Goal: Information Seeking & Learning: Check status

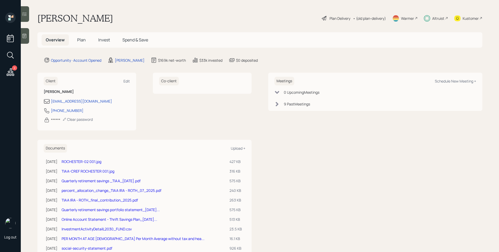
click at [102, 36] on h5 "Invest" at bounding box center [104, 39] width 20 height 11
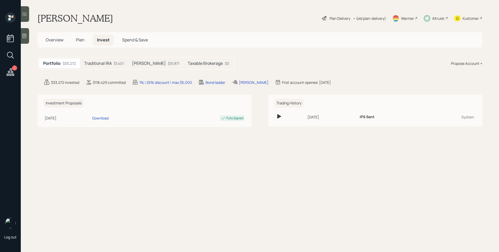
click at [189, 58] on div "Portfolio $33,272 Traditional IRA $1,401 [PERSON_NAME] $31,871 Taxable Brokerag…" at bounding box center [136, 63] width 198 height 13
click at [190, 62] on h5 "Taxable Brokerage" at bounding box center [205, 63] width 35 height 5
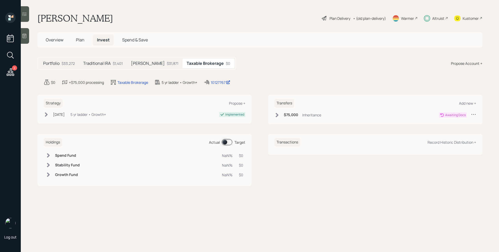
click at [167, 61] on div "$31,871" at bounding box center [172, 63] width 11 height 5
click at [98, 59] on div "Traditional IRA $1,401" at bounding box center [103, 64] width 48 height 10
click at [295, 115] on h6 "$10,157" at bounding box center [290, 115] width 12 height 4
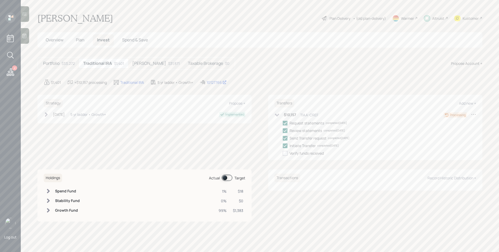
click at [24, 36] on icon at bounding box center [24, 35] width 5 height 5
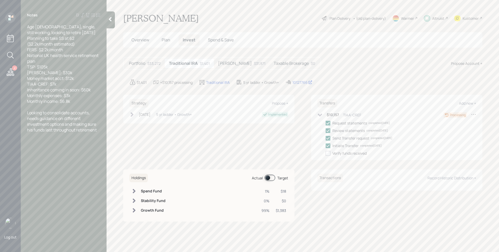
click at [115, 18] on div at bounding box center [111, 19] width 8 height 17
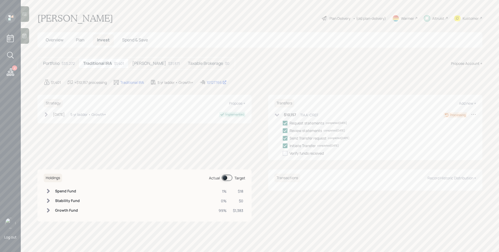
click at [48, 40] on span "Overview" at bounding box center [55, 40] width 18 height 6
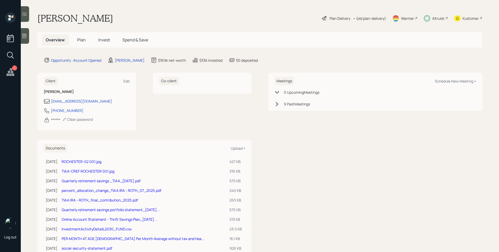
click at [438, 14] on div "Altruist" at bounding box center [436, 17] width 24 height 11
click at [433, 16] on div "Altruist" at bounding box center [439, 18] width 12 height 5
